Goal: Transaction & Acquisition: Subscribe to service/newsletter

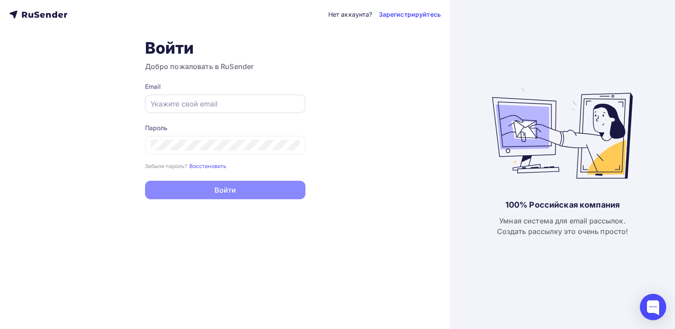
click at [184, 106] on input "text" at bounding box center [225, 103] width 149 height 11
paste input "[PERSON_NAME][EMAIL_ADDRESS][DOMAIN_NAME]"
type input "[PERSON_NAME][EMAIL_ADDRESS][DOMAIN_NAME]"
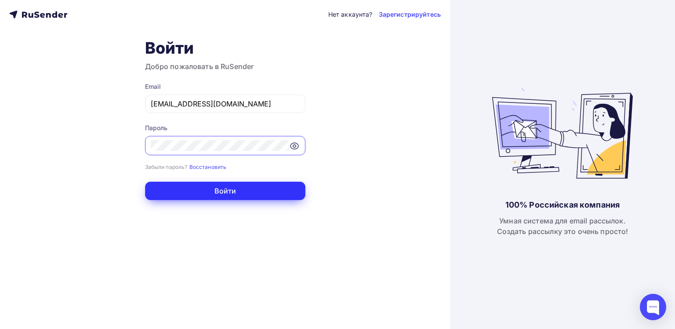
click at [232, 189] on button "Войти" at bounding box center [225, 190] width 160 height 18
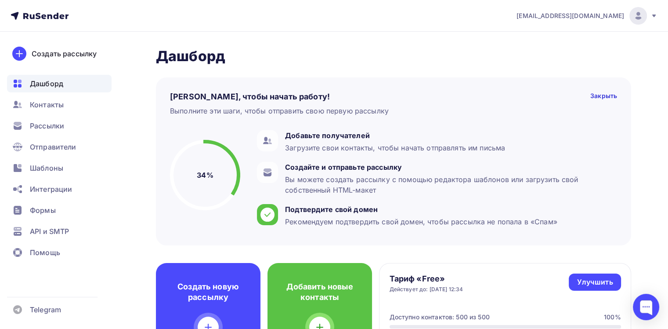
click at [653, 16] on icon at bounding box center [654, 15] width 4 height 3
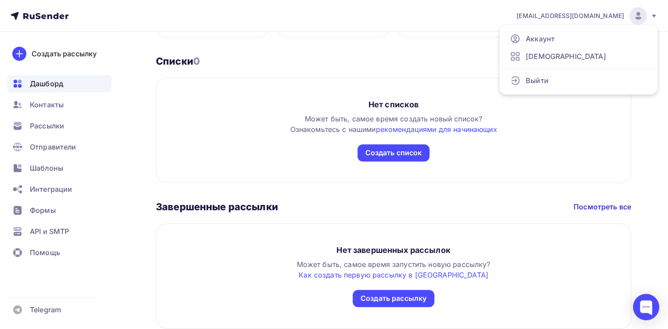
scroll to position [423, 0]
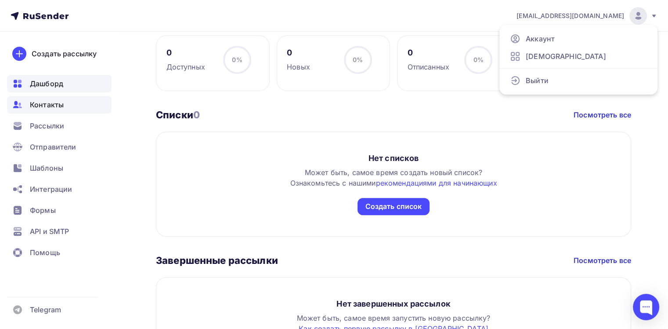
click at [43, 108] on span "Контакты" at bounding box center [47, 104] width 34 height 11
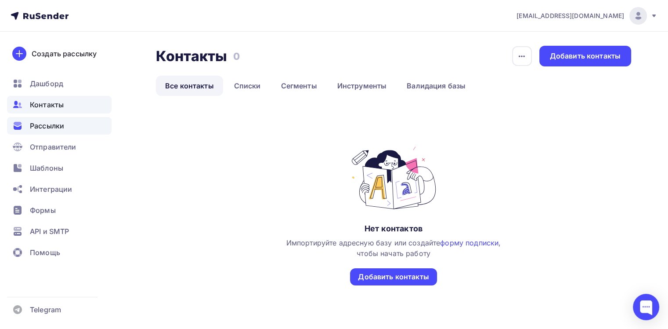
click at [47, 129] on span "Рассылки" at bounding box center [47, 125] width 34 height 11
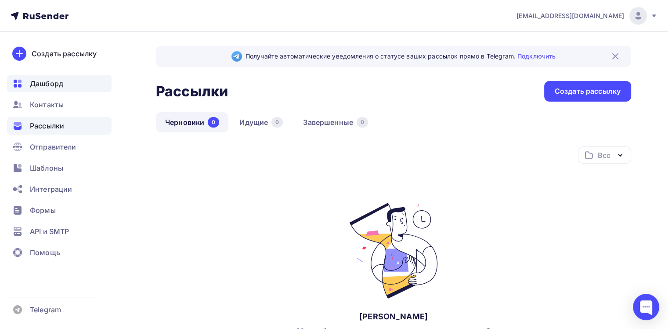
click at [39, 87] on span "Дашборд" at bounding box center [46, 83] width 33 height 11
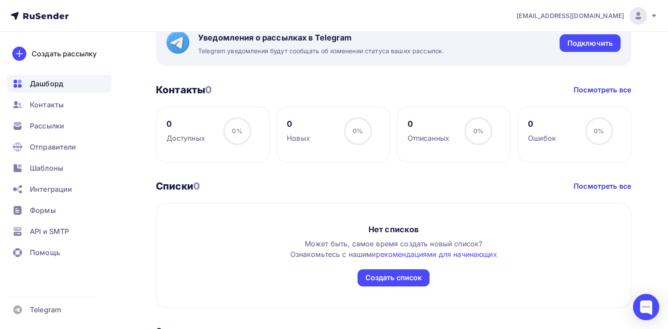
scroll to position [510, 0]
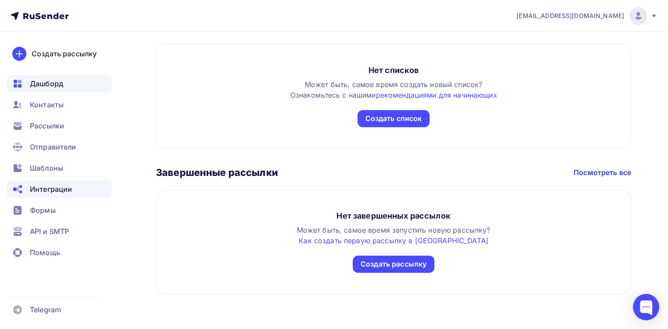
click at [45, 188] on span "Интеграции" at bounding box center [51, 189] width 42 height 11
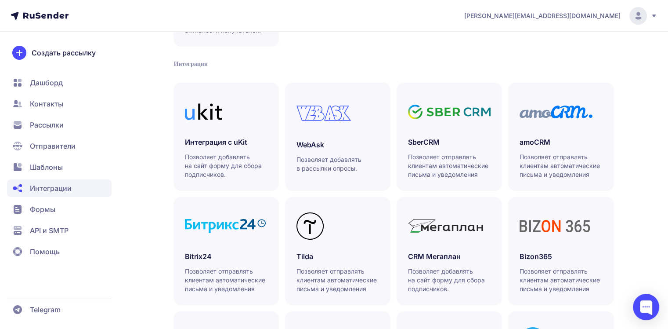
scroll to position [44, 0]
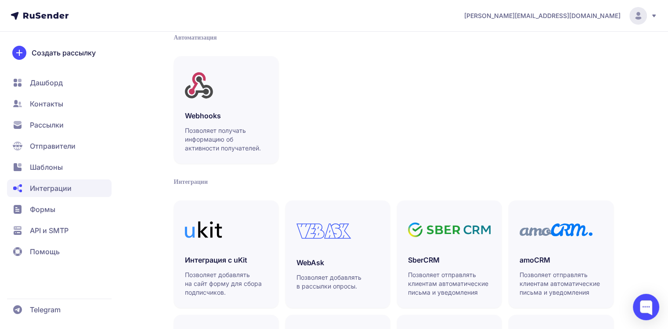
click at [653, 16] on icon at bounding box center [654, 15] width 4 height 3
click at [539, 82] on span "Выйти" at bounding box center [538, 83] width 21 height 11
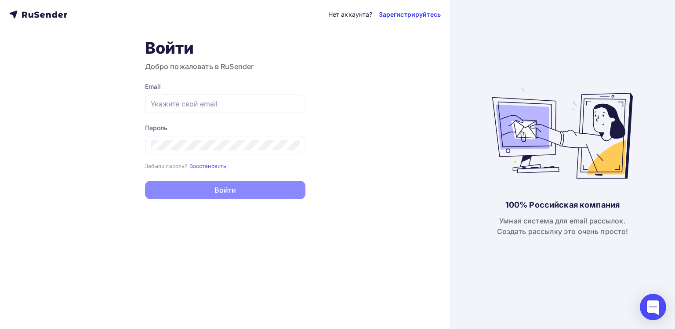
type input "[PERSON_NAME][EMAIL_ADDRESS][DOMAIN_NAME]"
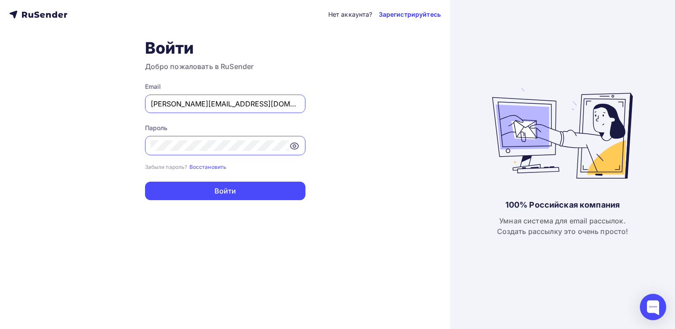
click at [392, 15] on link "Зарегистрируйтесь" at bounding box center [410, 14] width 62 height 9
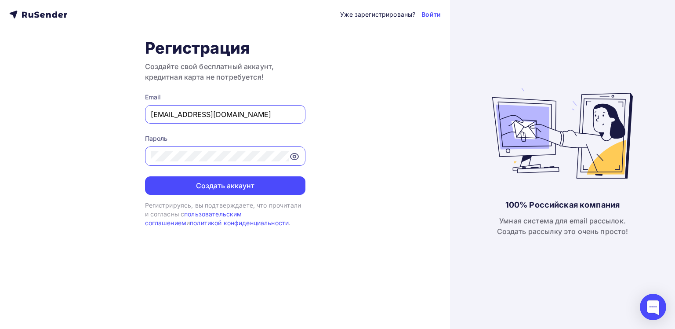
drag, startPoint x: 220, startPoint y: 111, endPoint x: 127, endPoint y: 113, distance: 93.1
click at [127, 113] on div "Уже зарегистрированы? Войти Регистрация Создайте свой бесплатный аккаунт, креди…" at bounding box center [225, 164] width 450 height 329
type input "ru"
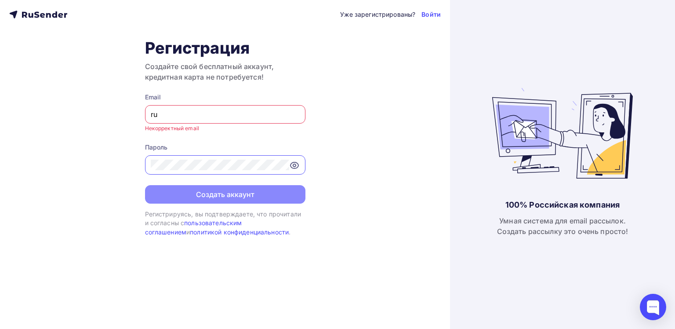
drag, startPoint x: 166, startPoint y: 109, endPoint x: 143, endPoint y: 111, distance: 23.8
click at [143, 111] on div "Уже зарегистрированы? Войти Регистрация Создайте свой бесплатный аккаунт, креди…" at bounding box center [225, 164] width 450 height 329
click at [175, 110] on input "text" at bounding box center [225, 114] width 149 height 11
paste input "vyborplus.msk@mail.ru"
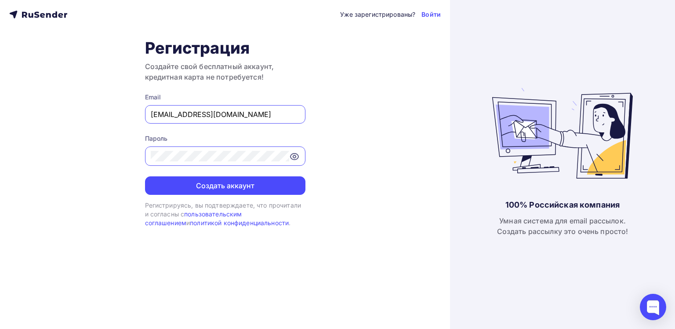
type input "vyborplus.msk@mail.ru"
click at [262, 130] on form "Email vyborplus.msk@mail.ru Пароль Создать аккаунт" at bounding box center [225, 144] width 160 height 102
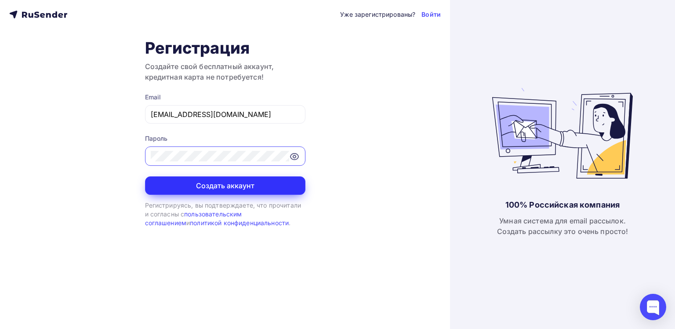
click at [214, 186] on button "Создать аккаунт" at bounding box center [225, 185] width 160 height 18
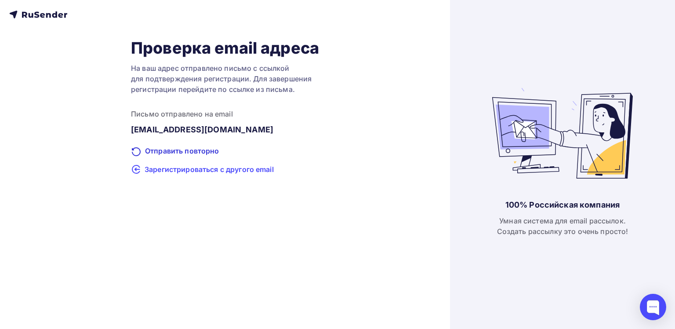
click at [178, 170] on span "Зарегистрироваться с другого email" at bounding box center [209, 169] width 129 height 11
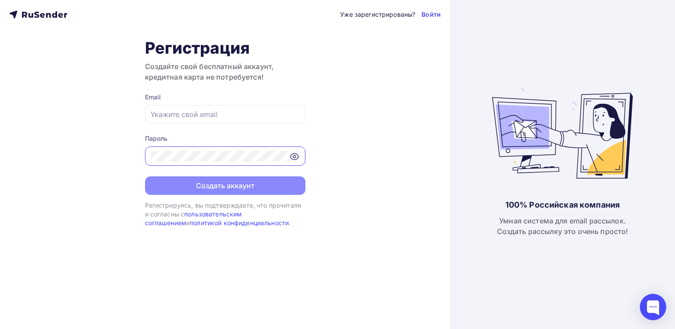
click at [295, 154] on icon at bounding box center [294, 156] width 11 height 11
click at [189, 112] on input "text" at bounding box center [225, 114] width 149 height 11
click at [167, 115] on input "text" at bounding box center [225, 114] width 149 height 11
paste input "zakaz@vyborplus.ru"
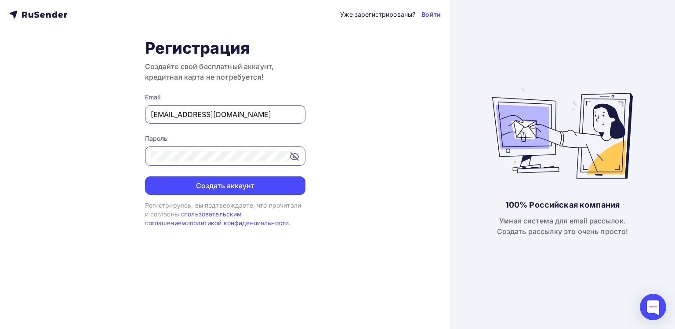
type input "zakaz@vyborplus.ru"
click at [285, 129] on form "Email zakaz@vyborplus.ru Пароль Создать аккаунт" at bounding box center [225, 144] width 160 height 102
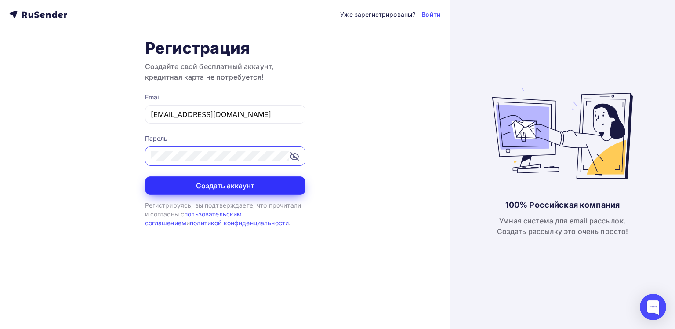
click at [222, 184] on button "Создать аккаунт" at bounding box center [225, 185] width 160 height 18
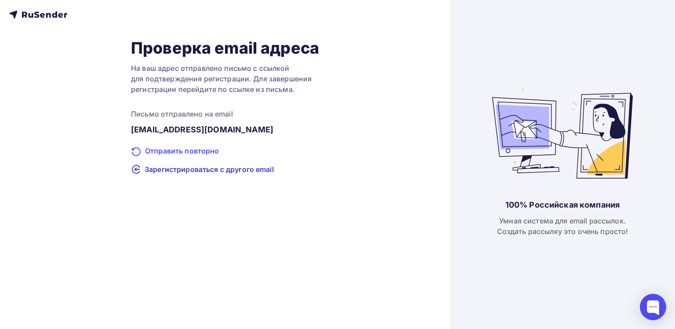
click at [181, 151] on div "Отправить повторно" at bounding box center [225, 150] width 188 height 11
click at [178, 150] on div "Отправить повторно" at bounding box center [225, 150] width 188 height 11
click at [194, 154] on div "Отправить повторно" at bounding box center [225, 150] width 188 height 11
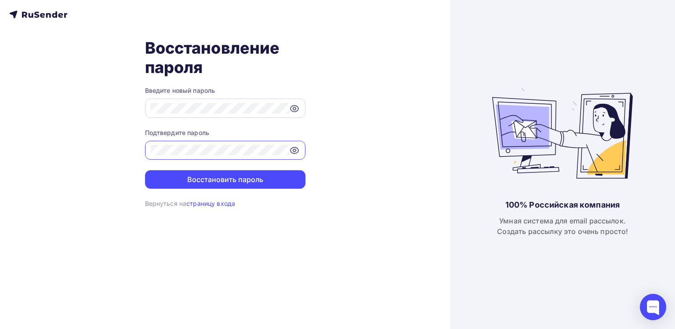
click at [297, 112] on icon at bounding box center [294, 108] width 11 height 11
click at [296, 150] on icon at bounding box center [294, 150] width 11 height 11
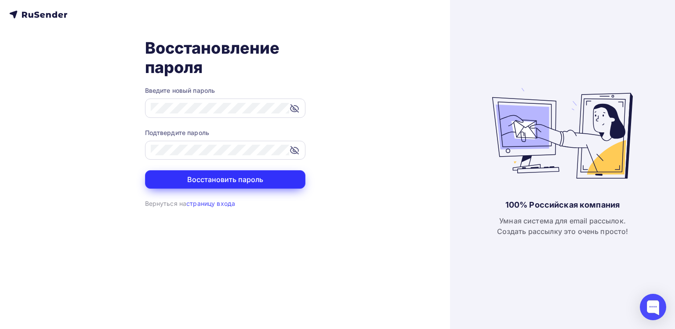
click at [229, 178] on button "Восстановить пароль" at bounding box center [225, 179] width 160 height 18
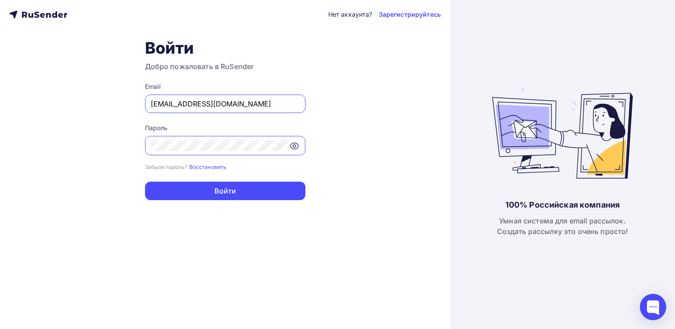
click at [293, 148] on icon at bounding box center [294, 146] width 8 height 6
click at [145, 148] on div at bounding box center [225, 145] width 160 height 19
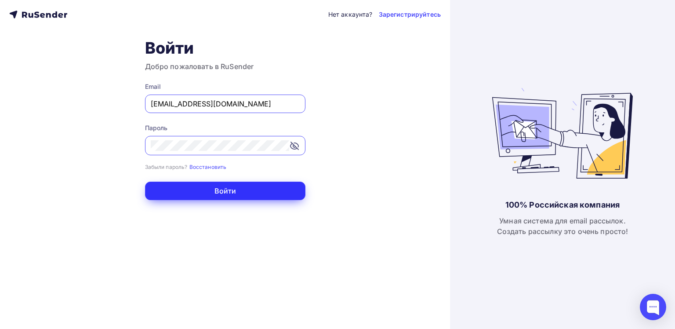
click at [216, 190] on button "Войти" at bounding box center [225, 190] width 160 height 18
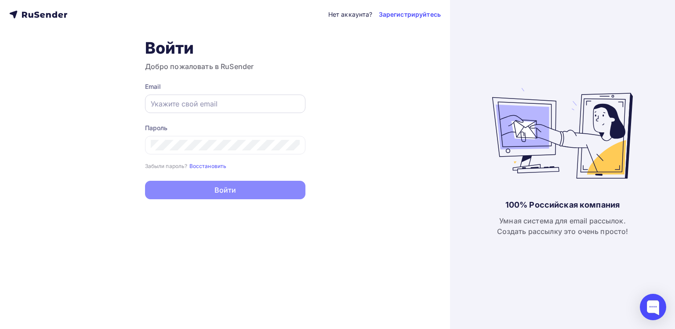
click at [196, 105] on input "text" at bounding box center [225, 103] width 149 height 11
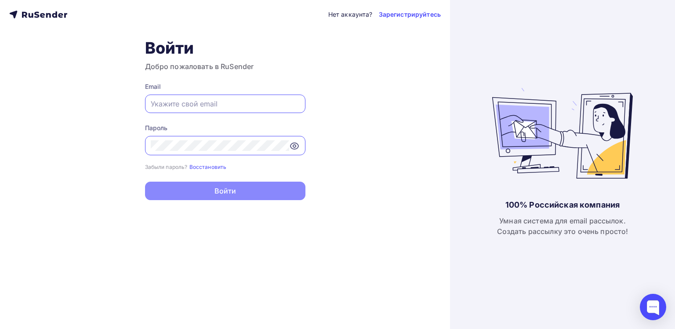
type input "[EMAIL_ADDRESS][DOMAIN_NAME]"
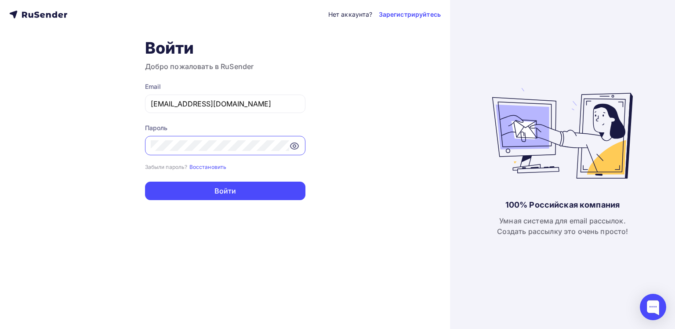
click at [295, 146] on icon at bounding box center [294, 146] width 3 height 3
click at [144, 142] on div "Нет аккаунта? Зарегистрируйтесь Войти Добро пожаловать в RuSender Email vyborpl…" at bounding box center [225, 164] width 450 height 329
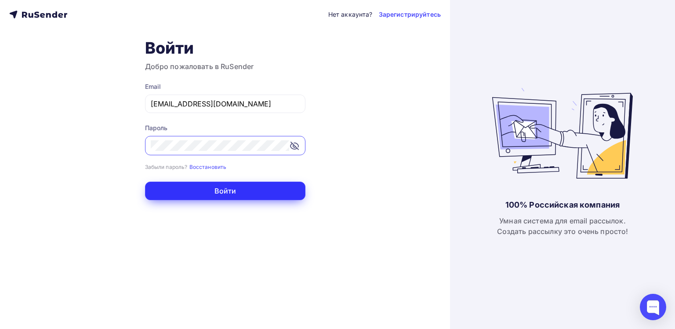
click at [228, 190] on button "Войти" at bounding box center [225, 190] width 160 height 18
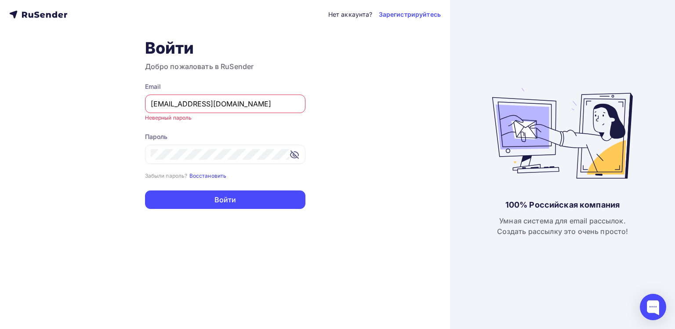
click at [203, 177] on small "Восстановить" at bounding box center [207, 175] width 37 height 7
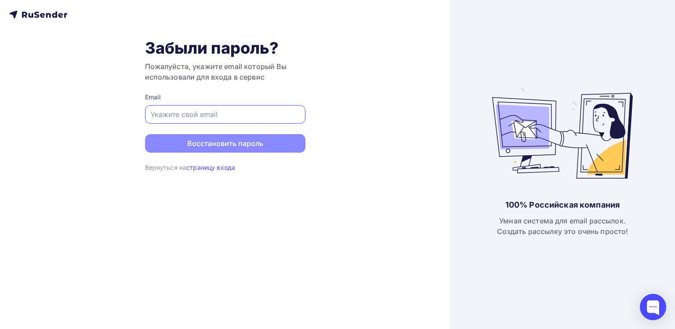
click at [181, 110] on input "text" at bounding box center [225, 114] width 149 height 11
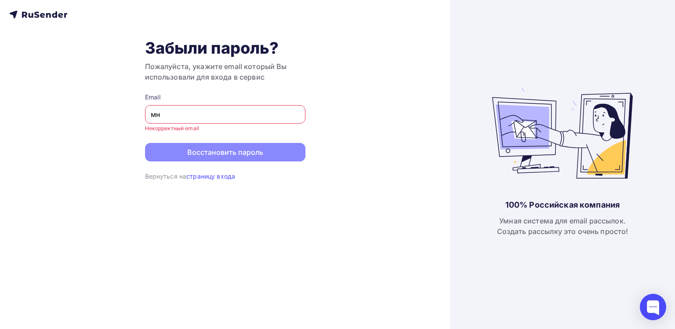
type input "м"
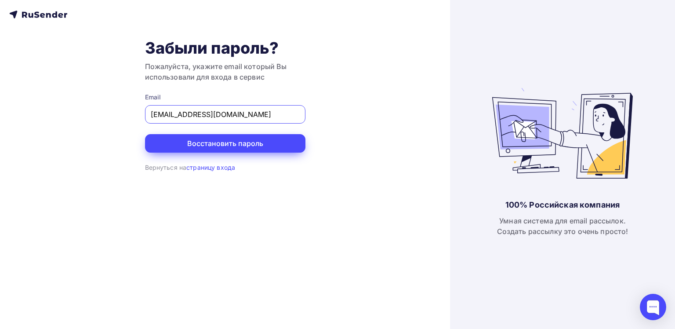
type input "[EMAIL_ADDRESS][DOMAIN_NAME]"
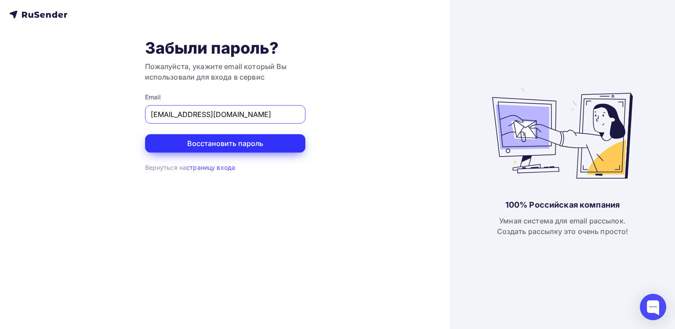
click at [221, 143] on button "Восстановить пароль" at bounding box center [225, 143] width 160 height 18
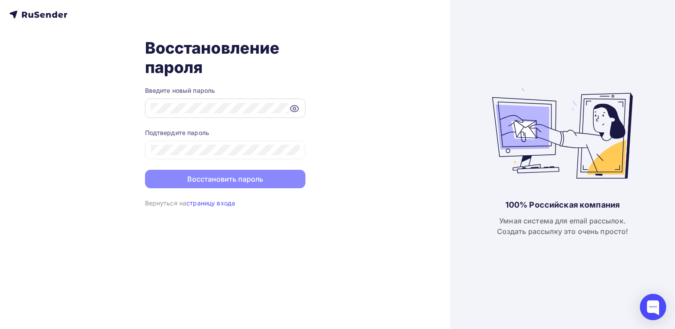
click at [296, 109] on icon at bounding box center [294, 108] width 11 height 11
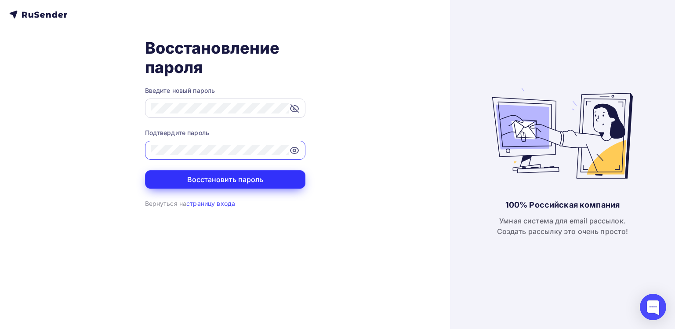
click at [226, 180] on button "Восстановить пароль" at bounding box center [225, 179] width 160 height 18
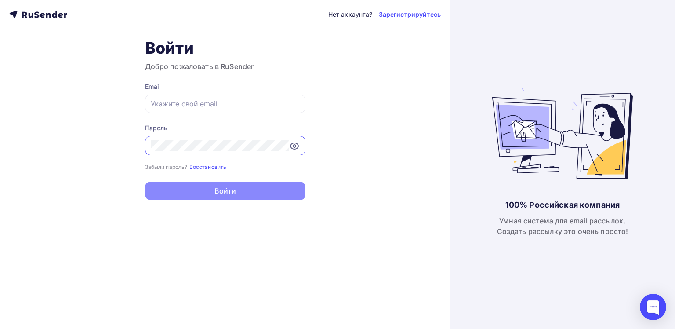
click at [292, 144] on icon at bounding box center [294, 146] width 11 height 11
click at [187, 104] on input "text" at bounding box center [225, 103] width 149 height 11
type input "[EMAIL_ADDRESS][DOMAIN_NAME]"
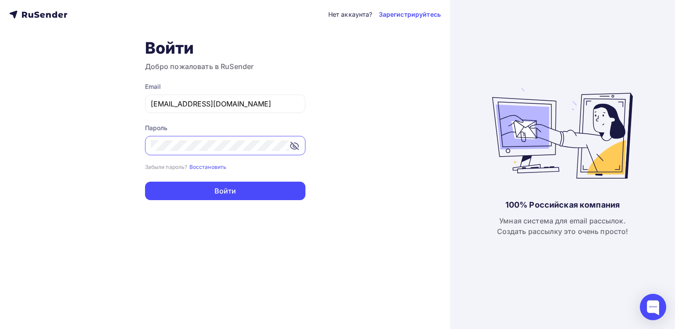
click at [148, 144] on div at bounding box center [225, 145] width 160 height 19
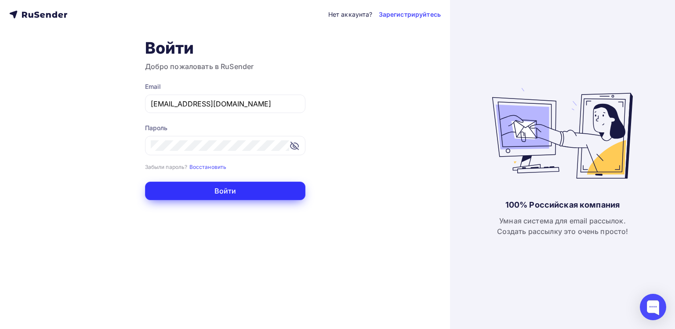
click at [220, 189] on button "Войти" at bounding box center [225, 190] width 160 height 18
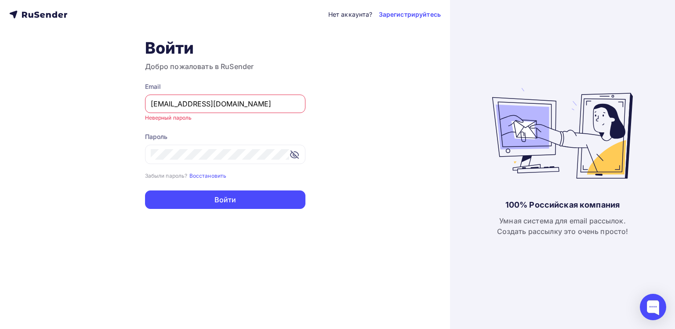
click at [333, 181] on div "Нет аккаунта? Зарегистрируйтесь Войти Добро пожаловать в RuSender Email vyborpl…" at bounding box center [225, 164] width 450 height 329
click at [194, 222] on div "Нет аккаунта? Зарегистрируйтесь Войти Добро пожаловать в RuSender Email vyborpl…" at bounding box center [225, 164] width 450 height 329
click at [117, 153] on div "Нет аккаунта? Зарегистрируйтесь Войти Добро пожаловать в RuSender Email vyborpl…" at bounding box center [225, 164] width 450 height 329
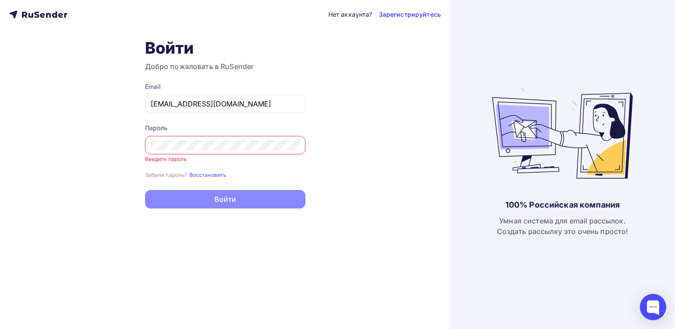
drag, startPoint x: 294, startPoint y: 278, endPoint x: 298, endPoint y: 280, distance: 4.9
click at [297, 280] on div "Нет аккаунта? Зарегистрируйтесь Войти Добро пожаловать в RuSender Email vyborpl…" at bounding box center [225, 164] width 450 height 329
click at [221, 103] on input "[EMAIL_ADDRESS][DOMAIN_NAME]" at bounding box center [225, 103] width 149 height 11
click at [230, 102] on input "[EMAIL_ADDRESS][DOMAIN_NAME]" at bounding box center [225, 103] width 149 height 11
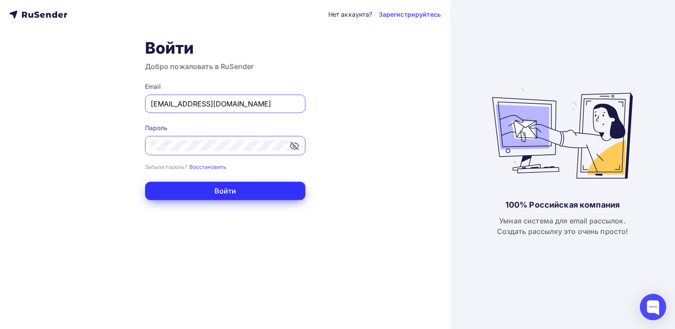
click at [220, 192] on button "Войти" at bounding box center [225, 190] width 160 height 18
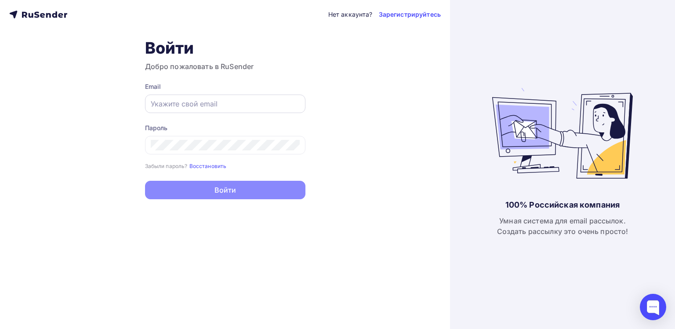
click at [175, 102] on input "text" at bounding box center [225, 103] width 149 height 11
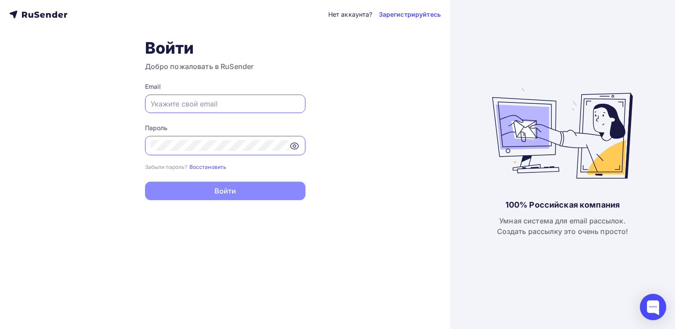
type input "[EMAIL_ADDRESS][DOMAIN_NAME]"
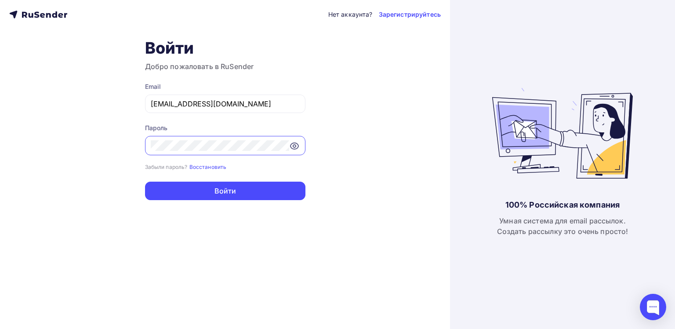
click at [294, 149] on icon at bounding box center [294, 146] width 11 height 11
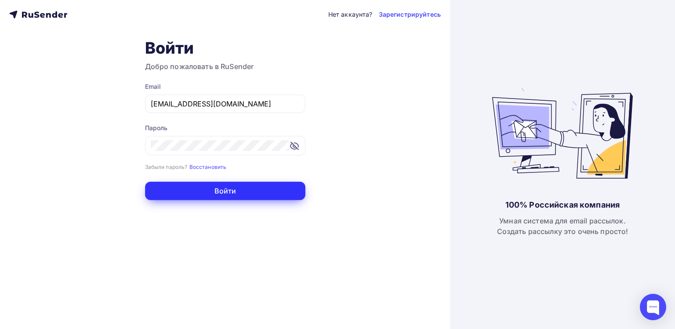
click at [219, 189] on button "Войти" at bounding box center [225, 190] width 160 height 18
